Goal: Find specific page/section: Find specific page/section

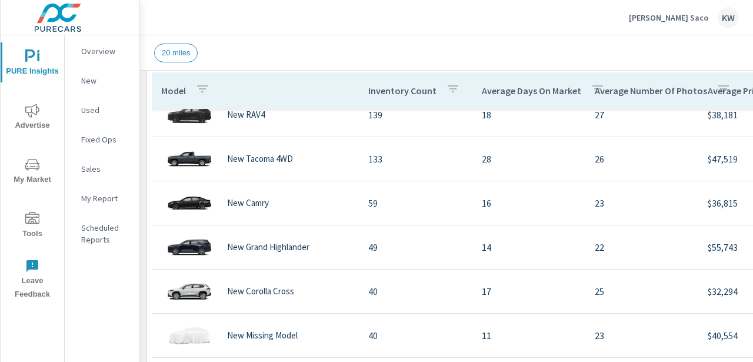
scroll to position [439, 0]
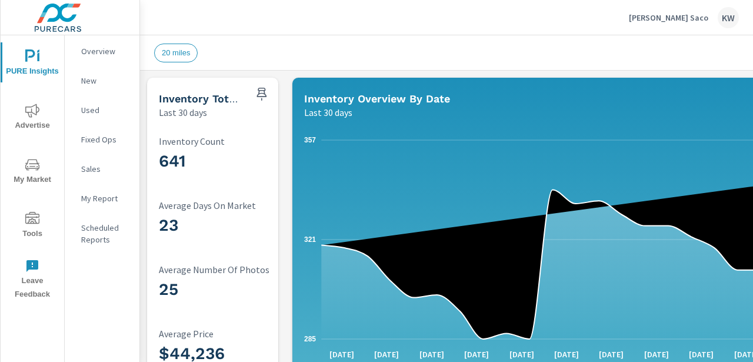
click at [175, 51] on span "20 miles" at bounding box center [176, 52] width 42 height 9
click at [697, 16] on p "[PERSON_NAME] Saco" at bounding box center [668, 17] width 79 height 11
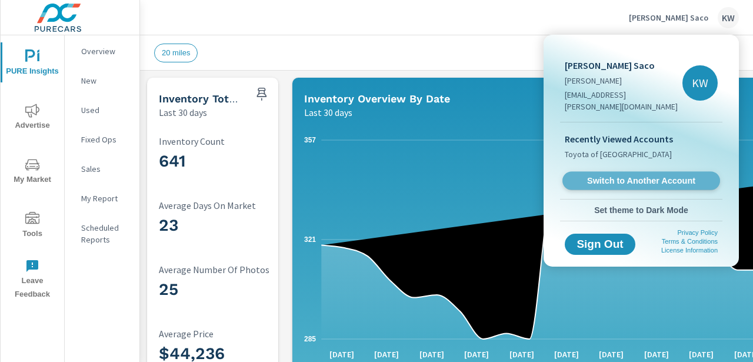
click at [633, 175] on span "Switch to Another Account" at bounding box center [641, 180] width 144 height 11
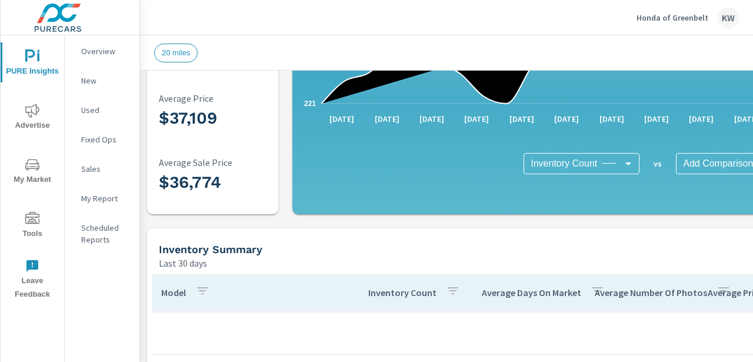
scroll to position [238, 0]
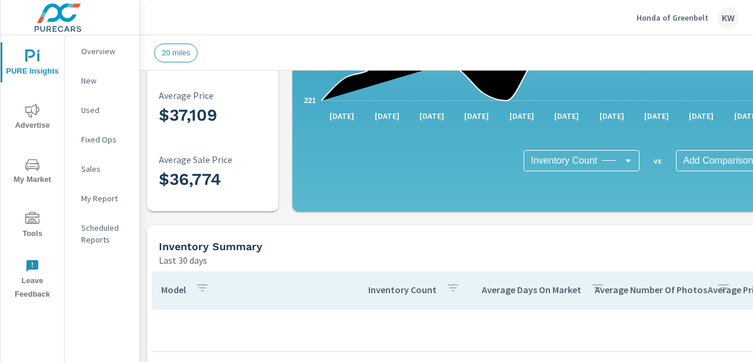
click at [572, 163] on body "PURE Insights Advertise My Market Tools Leave Feedback Overview New Used Fixed …" at bounding box center [376, 181] width 753 height 362
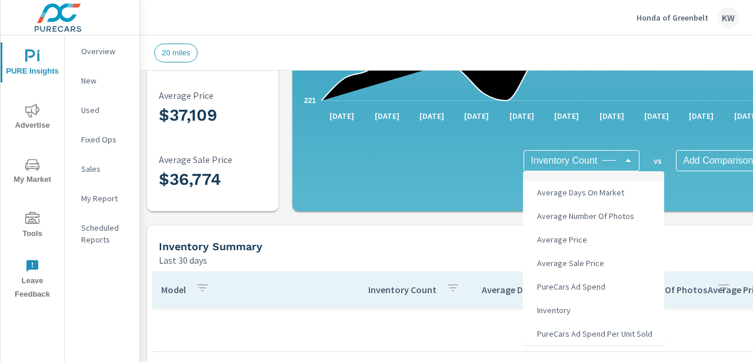
click at [490, 242] on div at bounding box center [376, 181] width 753 height 362
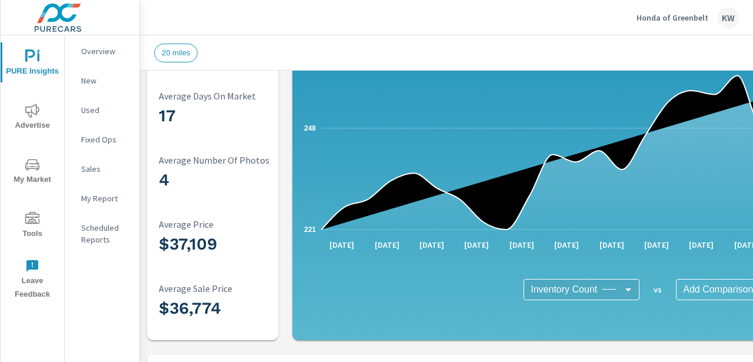
scroll to position [88, 0]
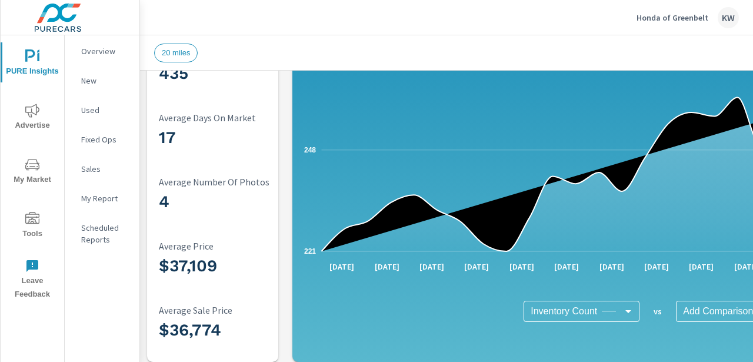
click at [87, 80] on p "New" at bounding box center [105, 81] width 49 height 12
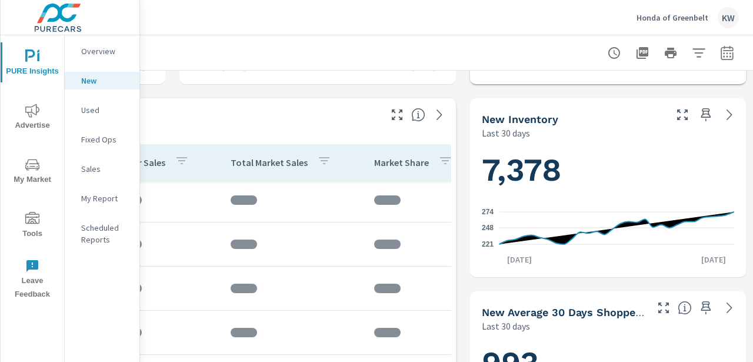
scroll to position [370, 258]
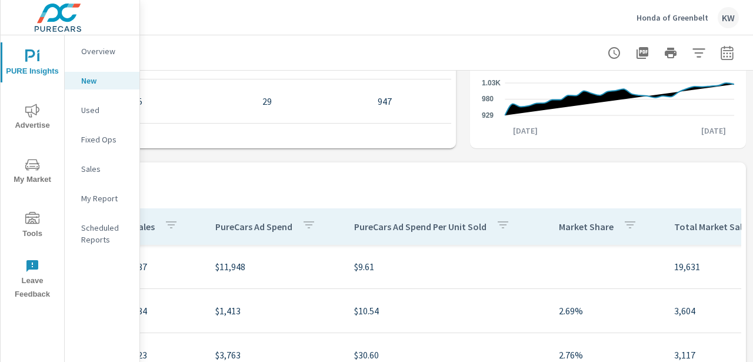
scroll to position [700, 258]
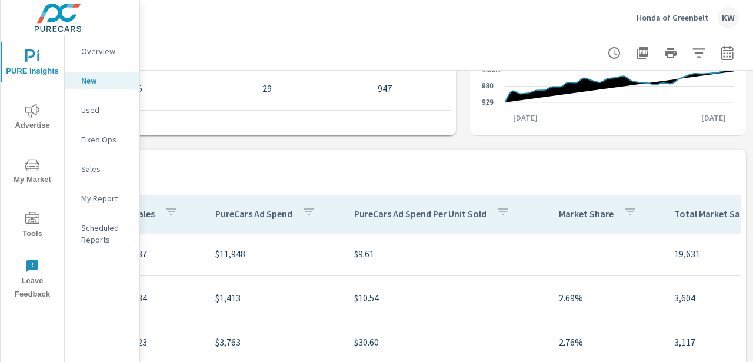
click at [89, 104] on p "Used" at bounding box center [105, 110] width 49 height 12
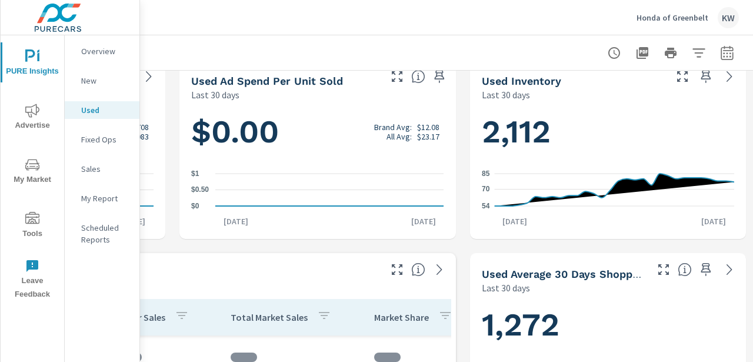
scroll to position [237, 258]
